Goal: Task Accomplishment & Management: Use online tool/utility

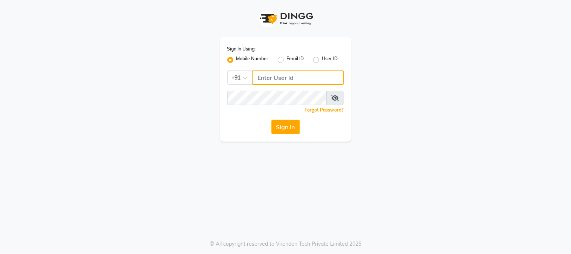
type input "9209454052"
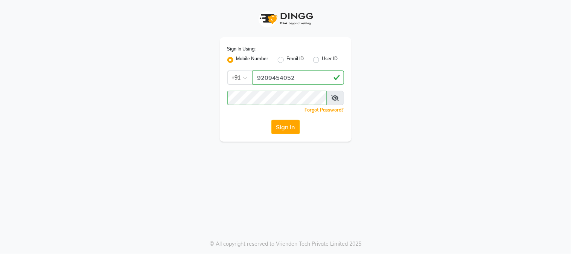
click at [349, 210] on div "Sign In Using: Mobile Number Email ID User ID Country Code × [PHONE_NUMBER] Rem…" at bounding box center [285, 127] width 571 height 254
click at [288, 125] on button "Sign In" at bounding box center [285, 127] width 29 height 14
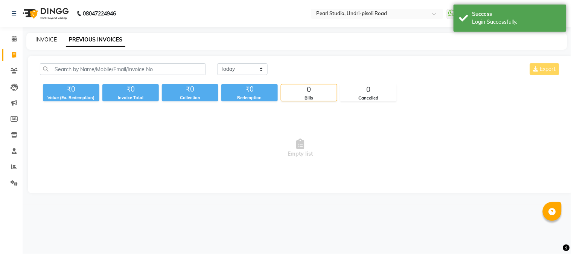
click at [51, 40] on link "INVOICE" at bounding box center [45, 39] width 21 height 7
select select "service"
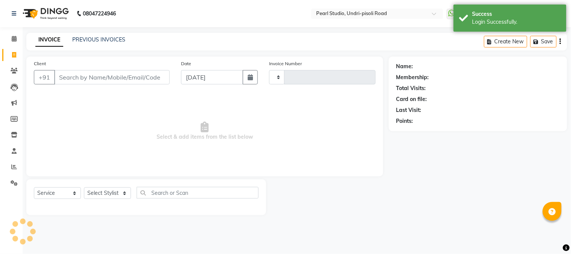
type input "0597"
select select "5290"
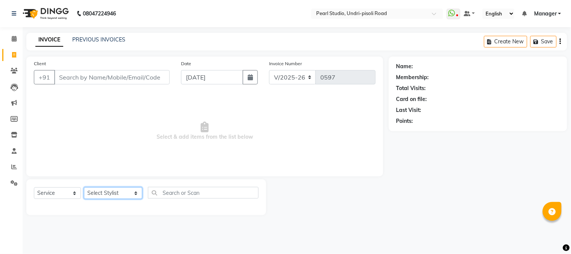
click at [104, 189] on select "Select Stylist Kala Manager [PERSON_NAME] [PERSON_NAME] [PERSON_NAME] Akshay [P…" at bounding box center [113, 193] width 58 height 12
select select "71778"
click at [84, 187] on select "Select Stylist Kala Manager [PERSON_NAME] [PERSON_NAME] [PERSON_NAME] Akshay [P…" at bounding box center [113, 193] width 58 height 12
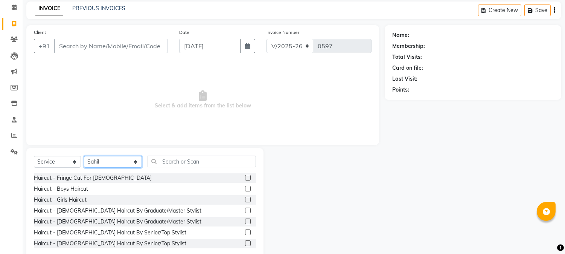
scroll to position [47, 0]
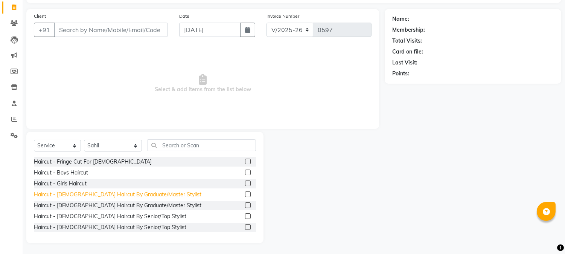
click at [82, 192] on div "Haircut - [DEMOGRAPHIC_DATA] Haircut By Graduate/Master Stylist" at bounding box center [117, 194] width 167 height 8
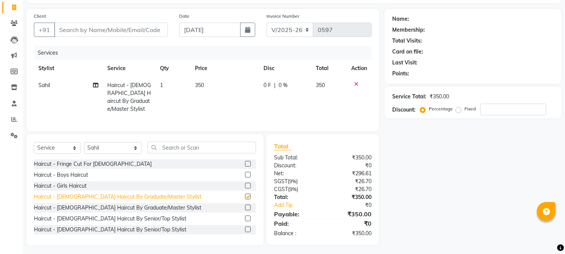
checkbox input "false"
click at [204, 85] on td "350" at bounding box center [224, 97] width 68 height 41
select select "71778"
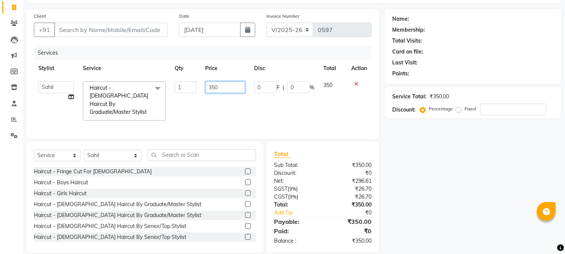
click at [227, 87] on input "350" at bounding box center [225, 87] width 40 height 12
type input "300"
click at [486, 191] on div "Name: Membership: Total Visits: Card on file: Last Visit: Points: Service Total…" at bounding box center [476, 131] width 182 height 244
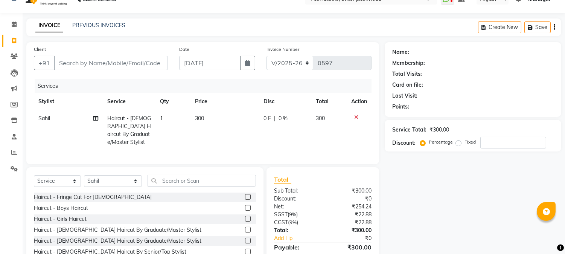
scroll to position [0, 0]
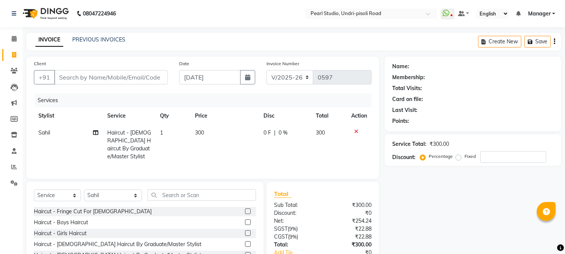
click at [198, 136] on td "300" at bounding box center [224, 144] width 68 height 41
select select "71778"
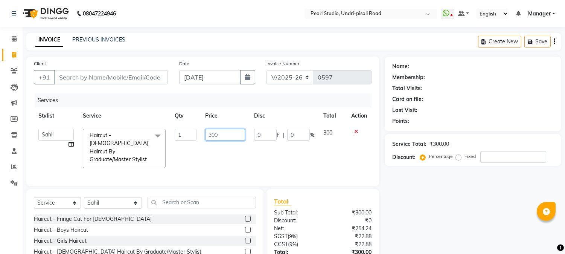
drag, startPoint x: 231, startPoint y: 134, endPoint x: 167, endPoint y: 131, distance: 64.1
click at [168, 131] on tr "Kala Manager [PERSON_NAME] [PERSON_NAME] [PERSON_NAME] Akshay [PERSON_NAME] [PE…" at bounding box center [203, 148] width 338 height 48
type input "200"
click at [443, 224] on div "Name: Membership: Total Visits: Card on file: Last Visit: Points: Service Total…" at bounding box center [476, 178] width 182 height 244
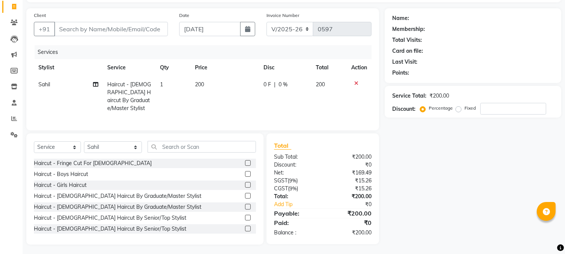
click at [442, 221] on div "Name: Membership: Total Visits: Card on file: Last Visit: Points: Service Total…" at bounding box center [476, 126] width 182 height 236
click at [120, 25] on input "Client" at bounding box center [111, 29] width 114 height 14
type input "8"
type input "0"
type input "8000070008"
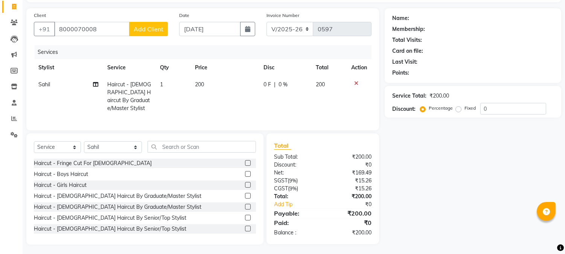
click at [153, 31] on span "Add Client" at bounding box center [149, 29] width 30 height 8
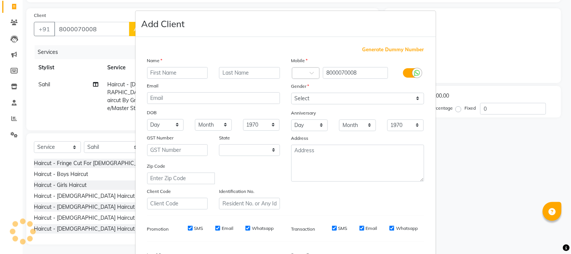
select select "22"
type input "JK"
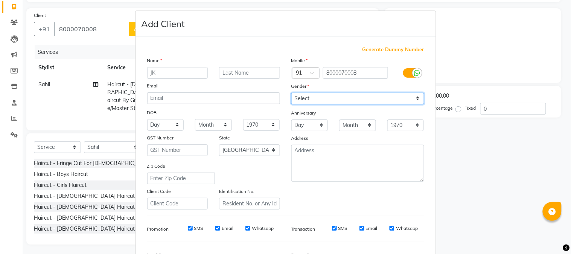
click at [334, 93] on select "Select [DEMOGRAPHIC_DATA] [DEMOGRAPHIC_DATA] Other Prefer Not To Say" at bounding box center [357, 99] width 133 height 12
select select "[DEMOGRAPHIC_DATA]"
click at [291, 93] on select "Select [DEMOGRAPHIC_DATA] [DEMOGRAPHIC_DATA] Other Prefer Not To Say" at bounding box center [357, 99] width 133 height 12
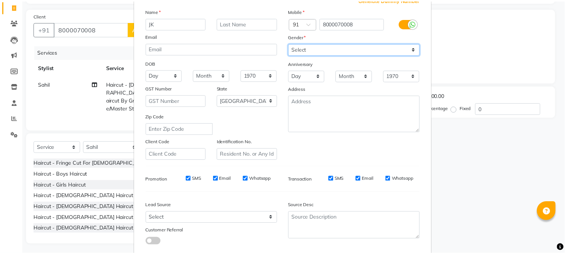
scroll to position [94, 0]
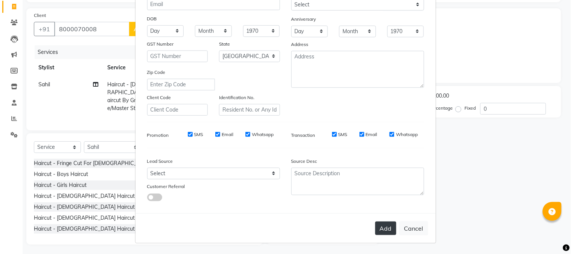
click at [384, 232] on button "Add" at bounding box center [385, 228] width 21 height 14
select select
select select "null"
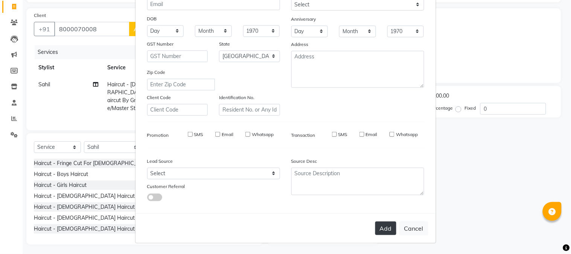
select select
checkbox input "false"
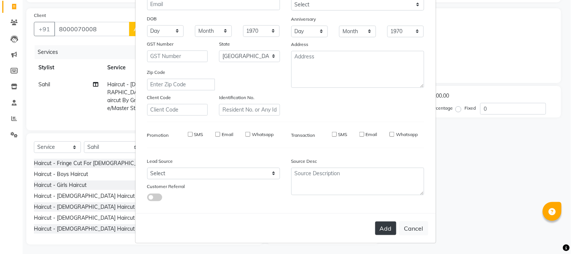
checkbox input "false"
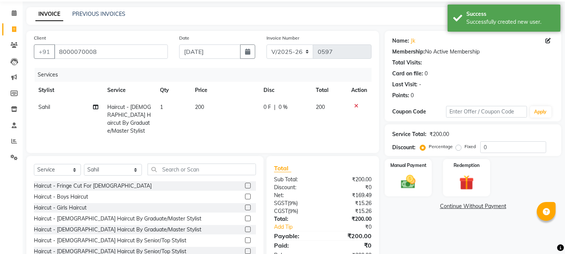
scroll to position [48, 0]
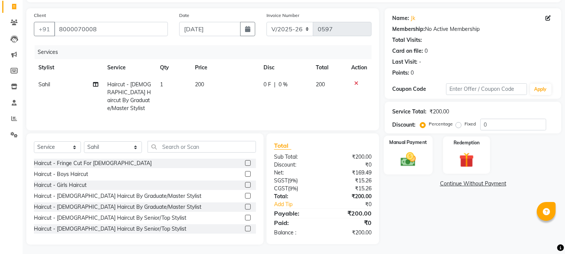
click at [416, 157] on img at bounding box center [408, 160] width 25 height 18
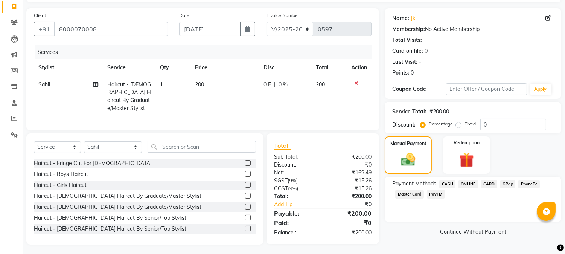
click at [440, 195] on span "PayTM" at bounding box center [436, 194] width 18 height 9
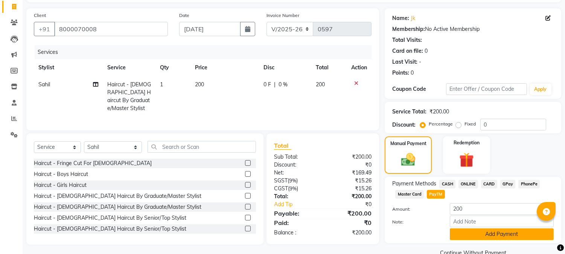
click at [477, 236] on button "Add Payment" at bounding box center [502, 234] width 104 height 12
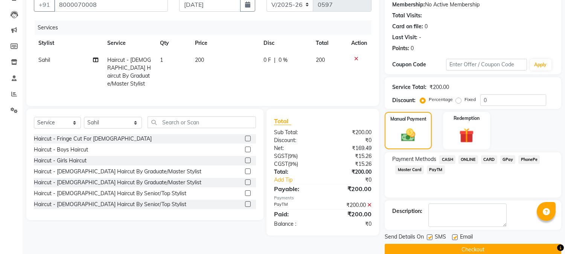
scroll to position [85, 0]
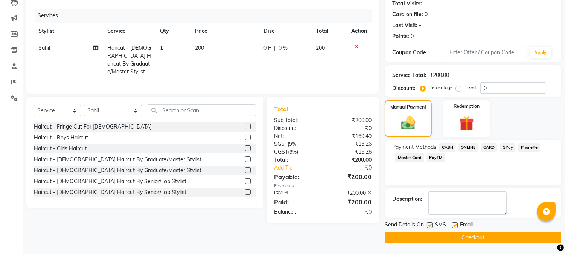
click at [399, 242] on button "Checkout" at bounding box center [473, 237] width 177 height 12
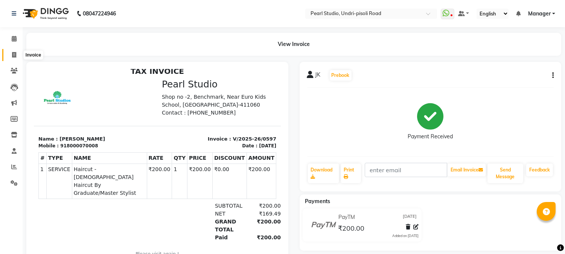
click at [15, 55] on icon at bounding box center [14, 55] width 4 height 6
select select "service"
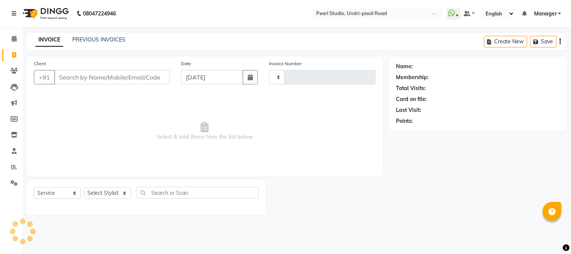
type input "0598"
select select "5290"
click at [439, 201] on div "Name: Membership: Total Visits: Card on file: Last Visit: Points:" at bounding box center [481, 135] width 184 height 158
click at [438, 102] on div "Card on file:" at bounding box center [477, 99] width 163 height 8
click at [441, 76] on div "Membership:" at bounding box center [477, 77] width 163 height 8
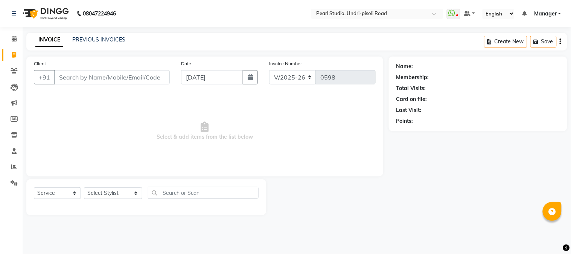
click at [441, 67] on div "Name:" at bounding box center [477, 66] width 163 height 8
click at [446, 197] on div "Name: Membership: Total Visits: Card on file: Last Visit: Points:" at bounding box center [481, 135] width 184 height 158
